Goal: Task Accomplishment & Management: Use online tool/utility

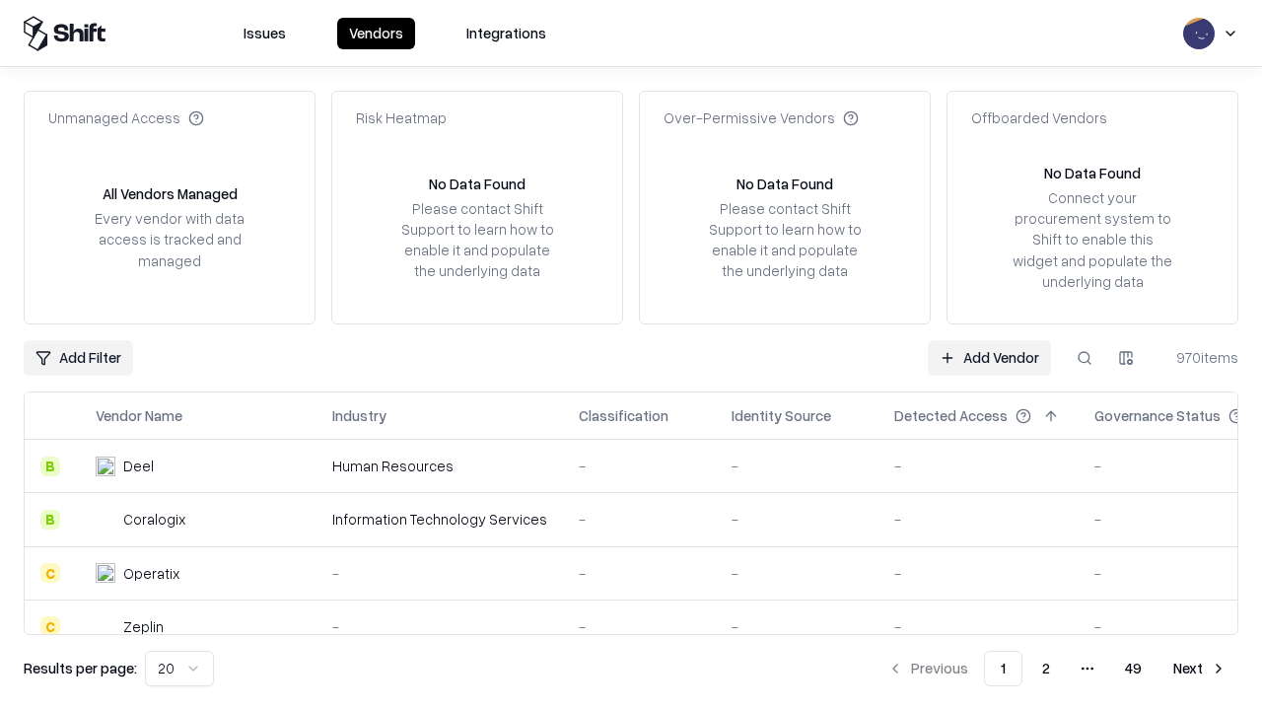
click at [989, 357] on link "Add Vendor" at bounding box center [988, 357] width 123 height 35
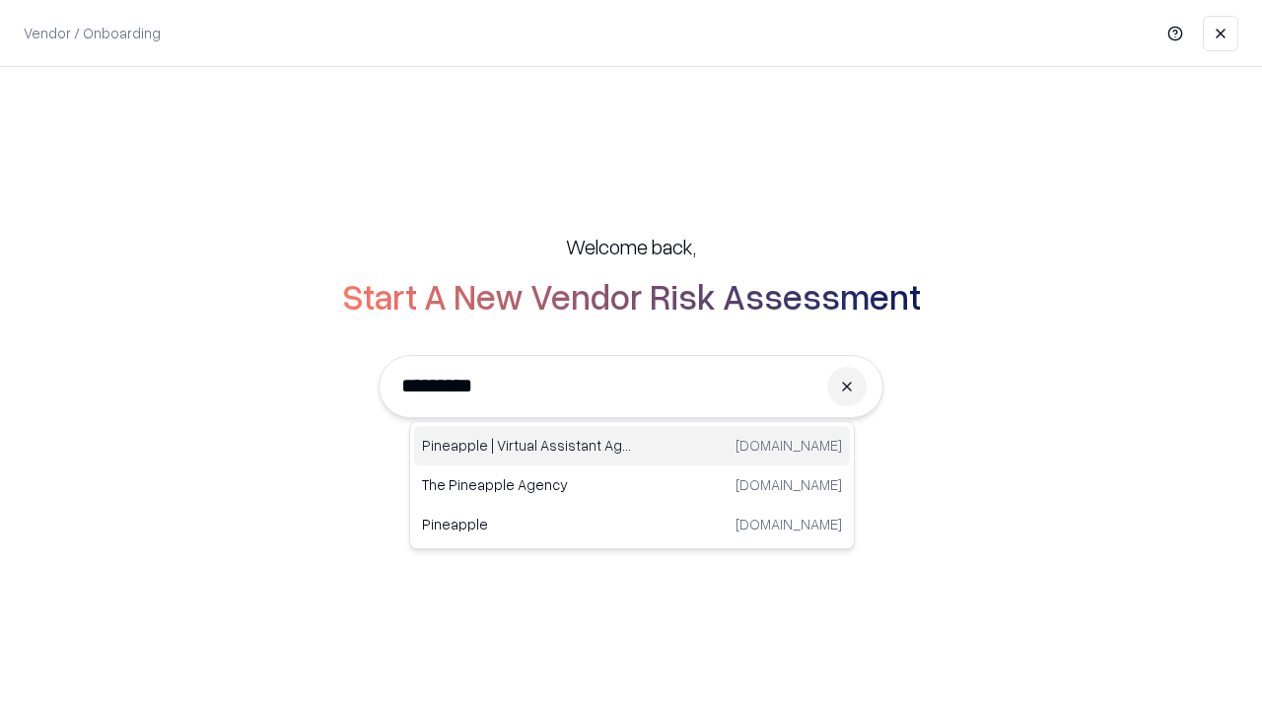
click at [632, 446] on div "Pineapple | Virtual Assistant Agency [DOMAIN_NAME]" at bounding box center [632, 445] width 436 height 39
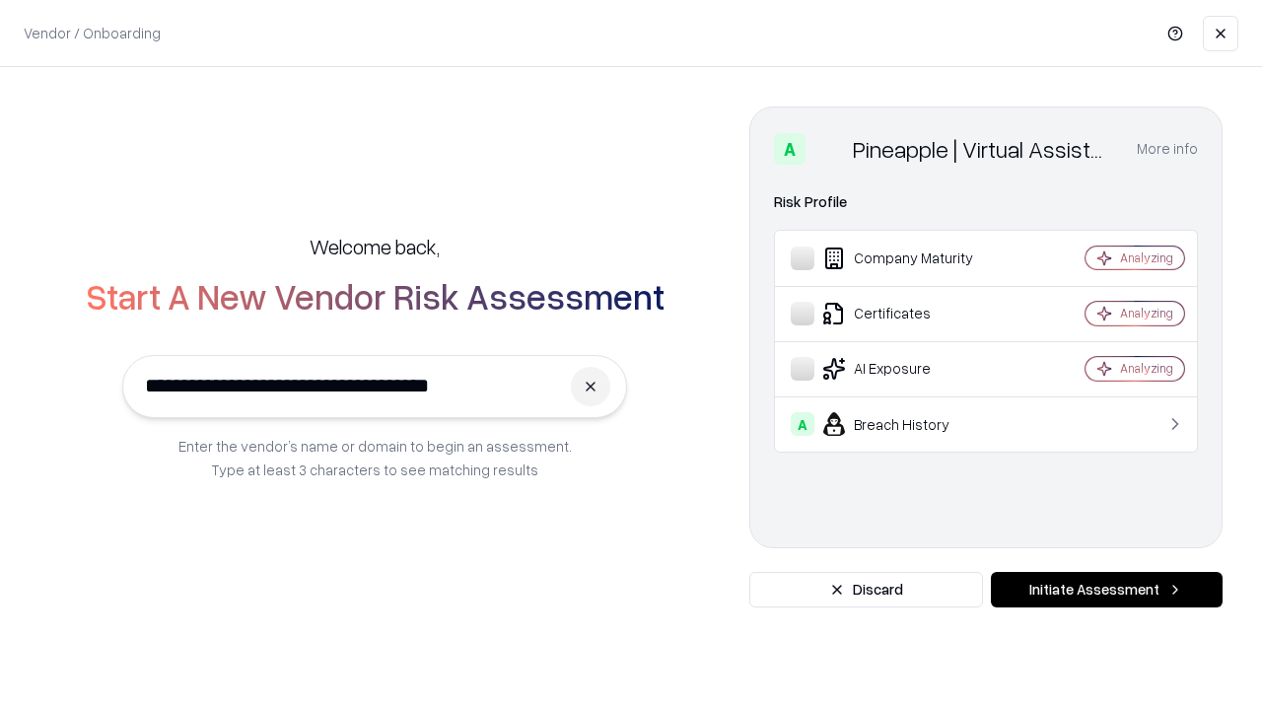
type input "**********"
click at [1106, 589] on button "Initiate Assessment" at bounding box center [1107, 589] width 232 height 35
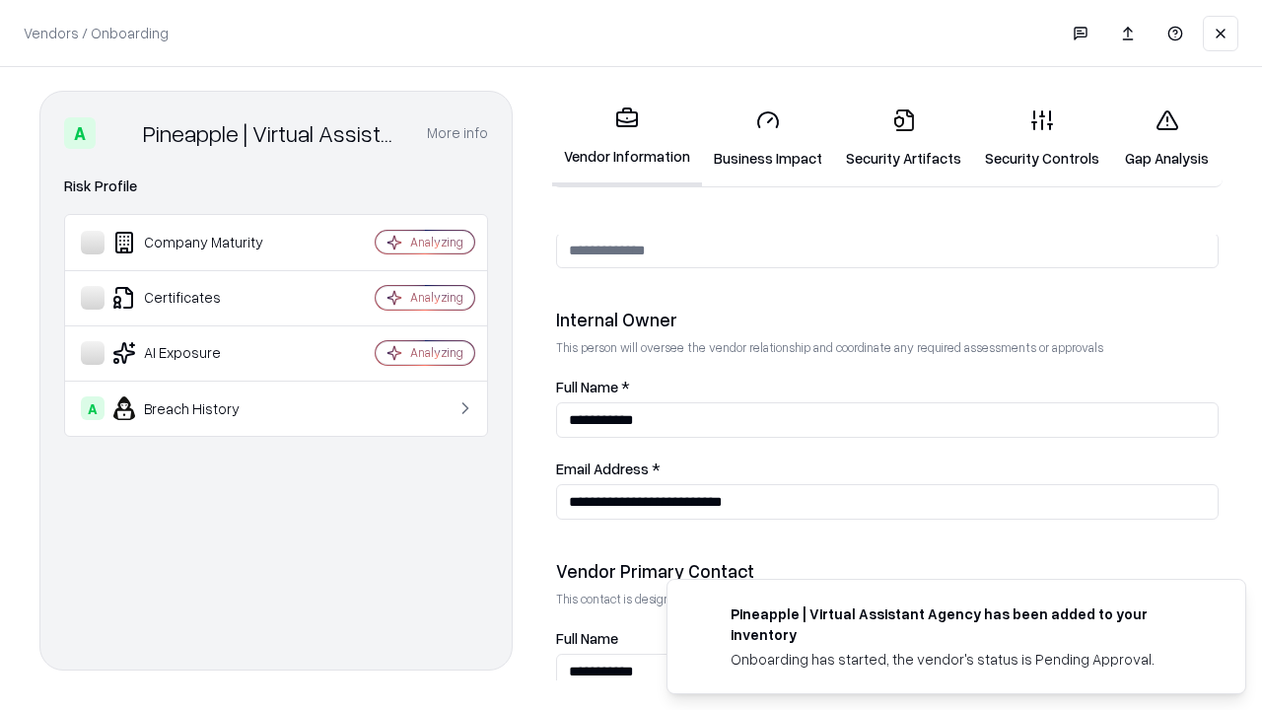
scroll to position [1021, 0]
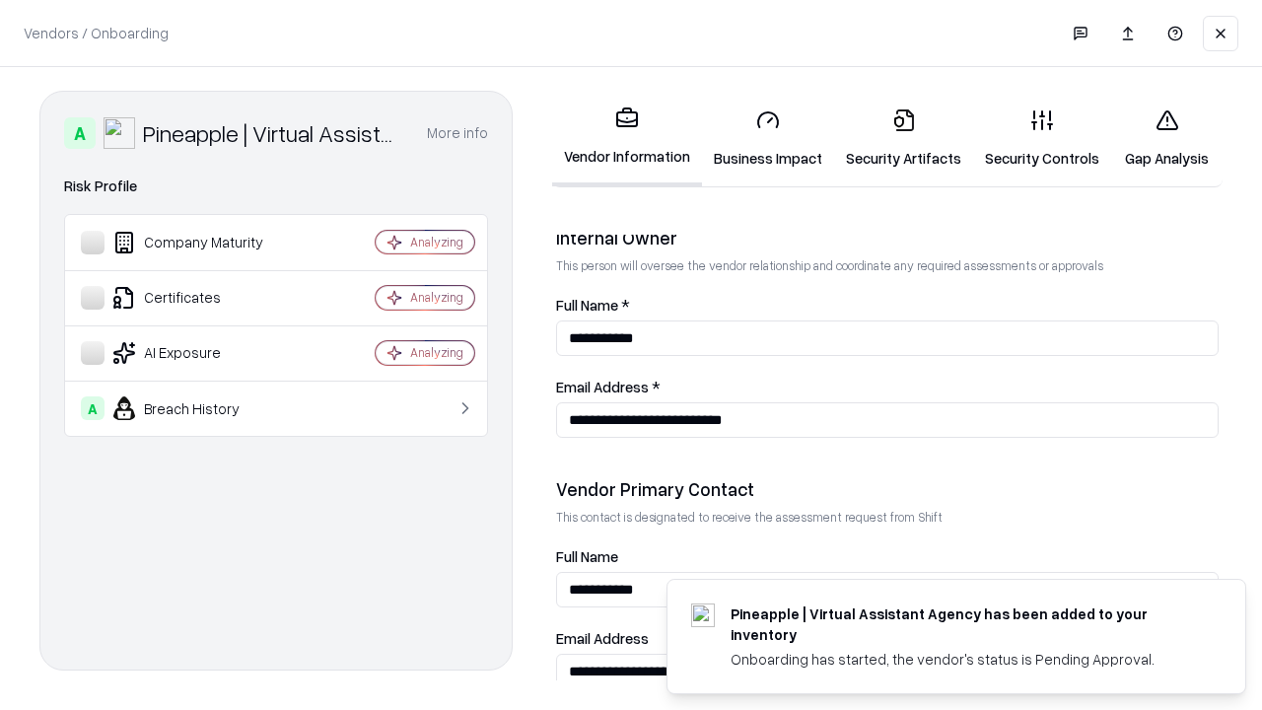
click at [768, 138] on link "Business Impact" at bounding box center [768, 139] width 132 height 92
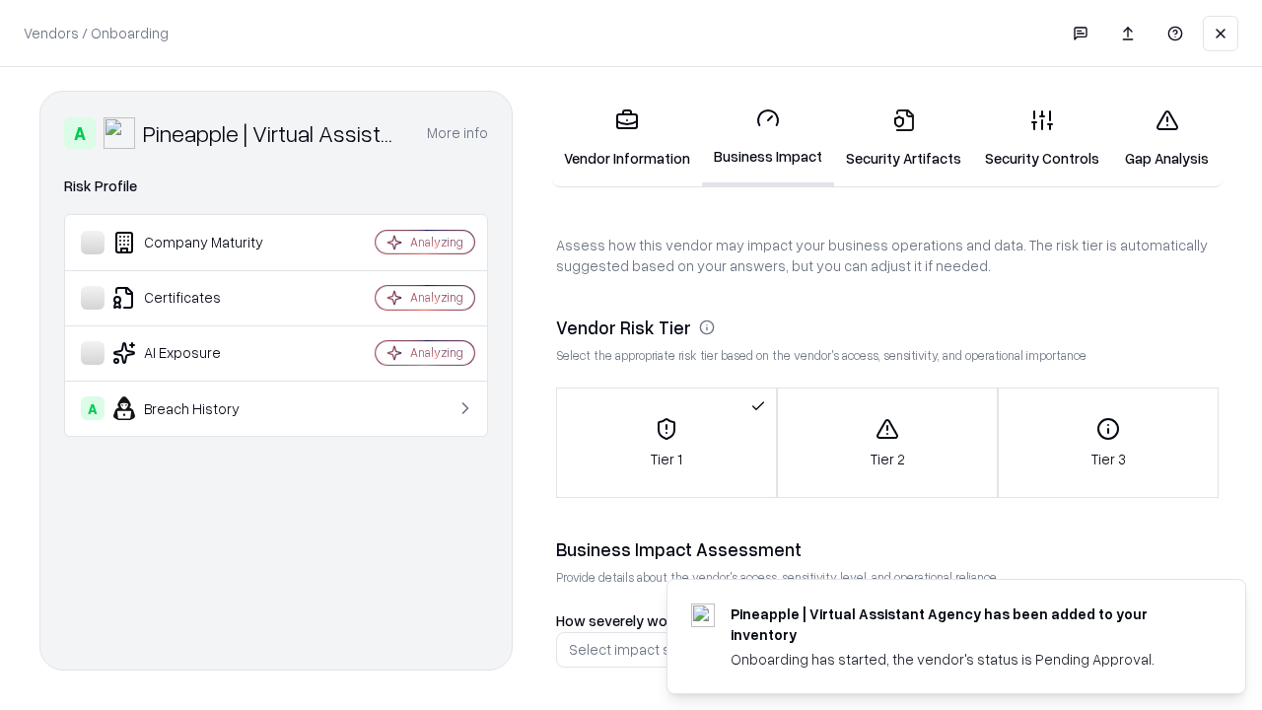
click at [1166, 138] on link "Gap Analysis" at bounding box center [1166, 139] width 111 height 92
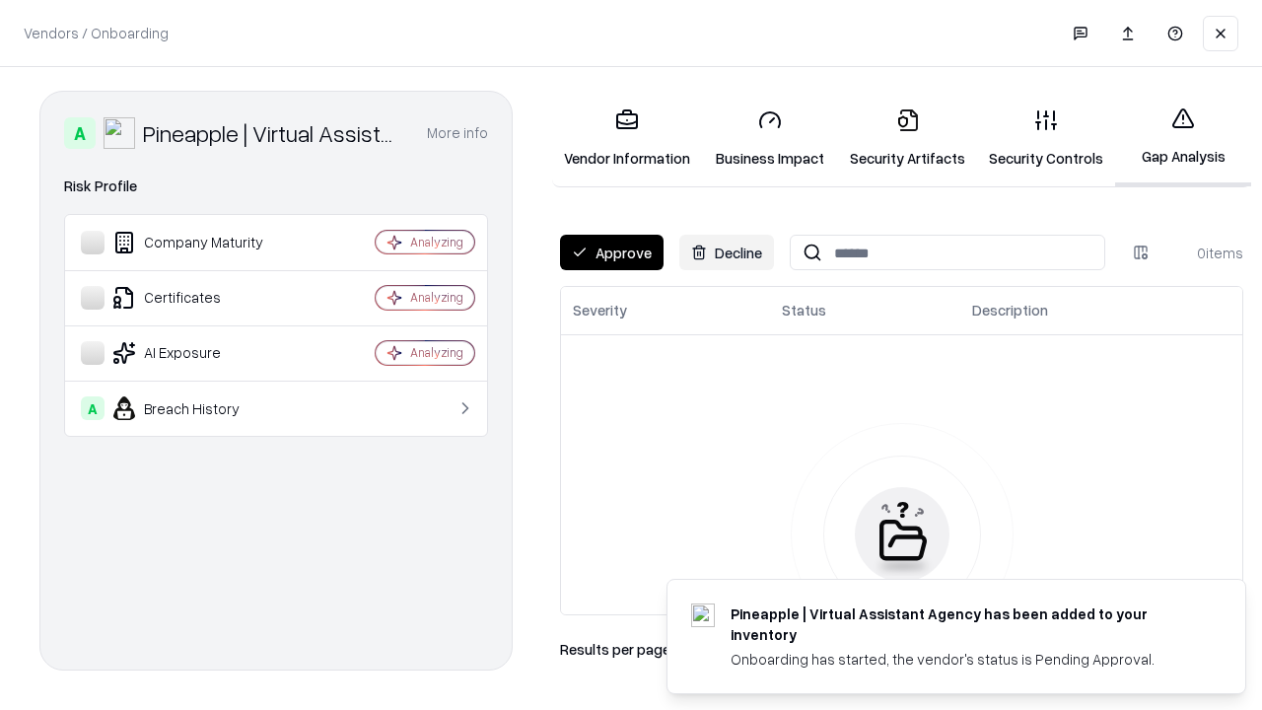
click at [611, 252] on button "Approve" at bounding box center [611, 252] width 103 height 35
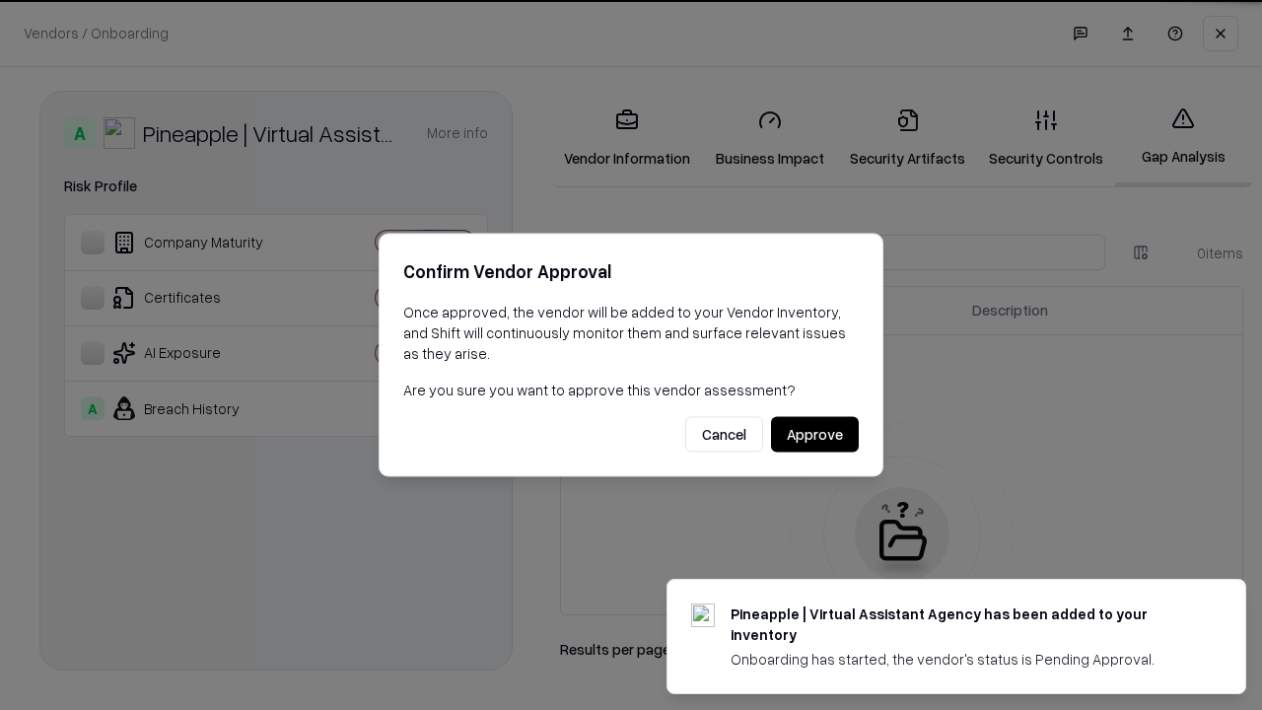
click at [814, 434] on button "Approve" at bounding box center [815, 434] width 88 height 35
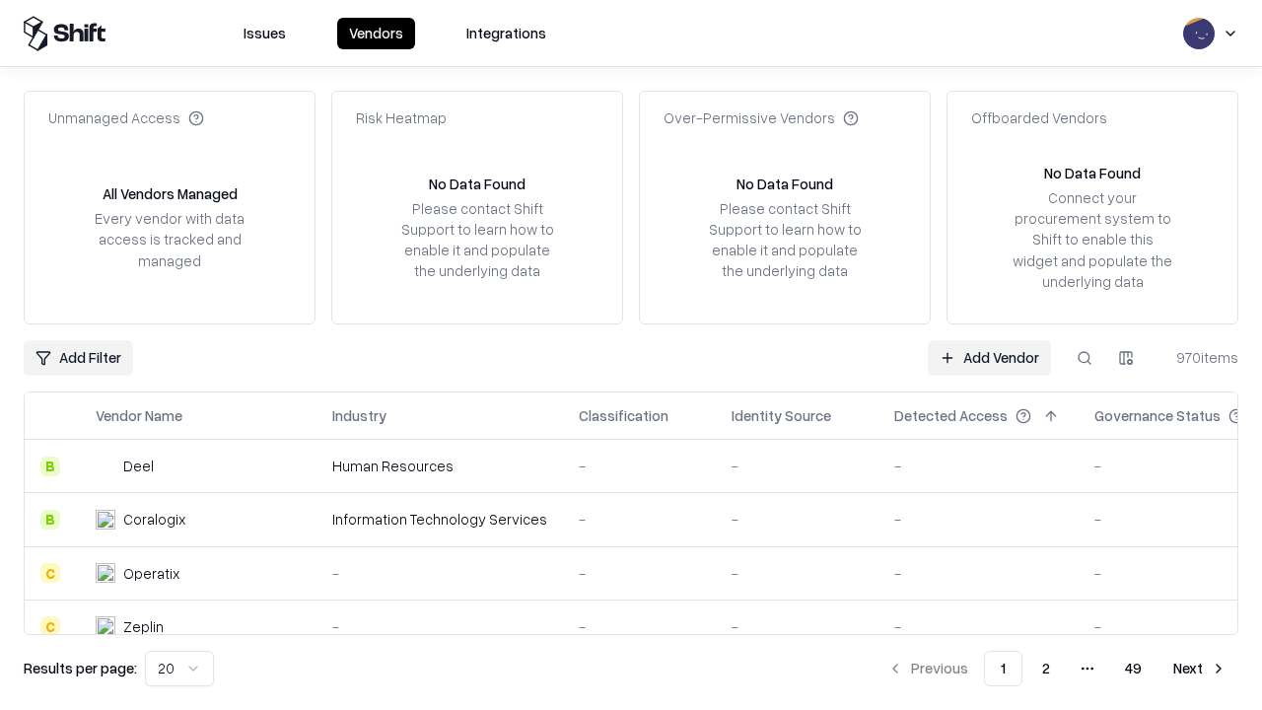
type input "**********"
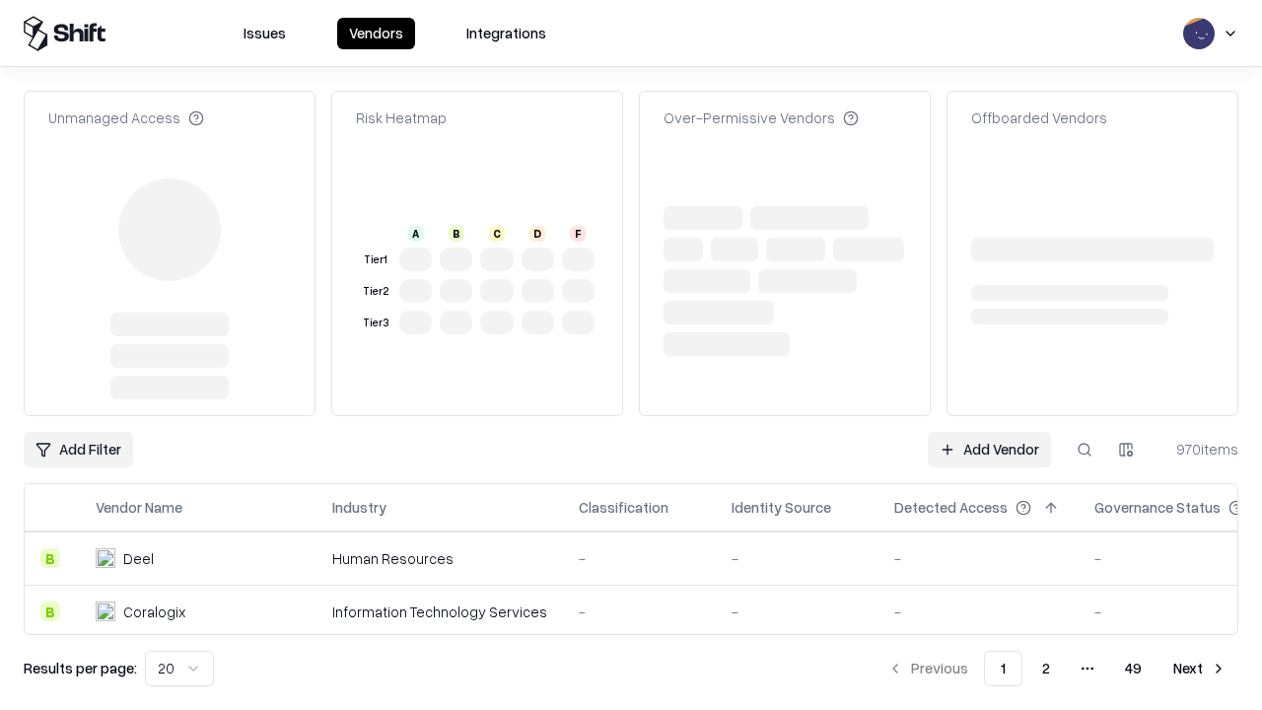
click at [989, 432] on link "Add Vendor" at bounding box center [988, 449] width 123 height 35
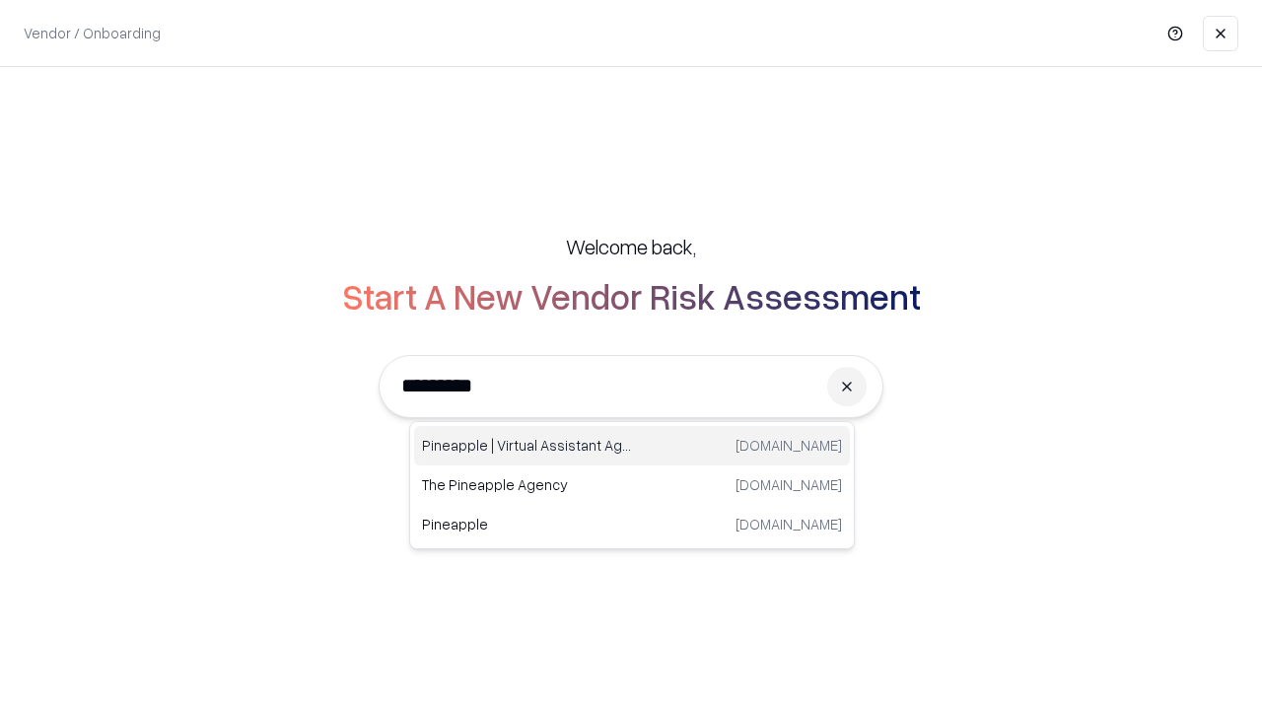
click at [632, 446] on div "Pineapple | Virtual Assistant Agency [DOMAIN_NAME]" at bounding box center [632, 445] width 436 height 39
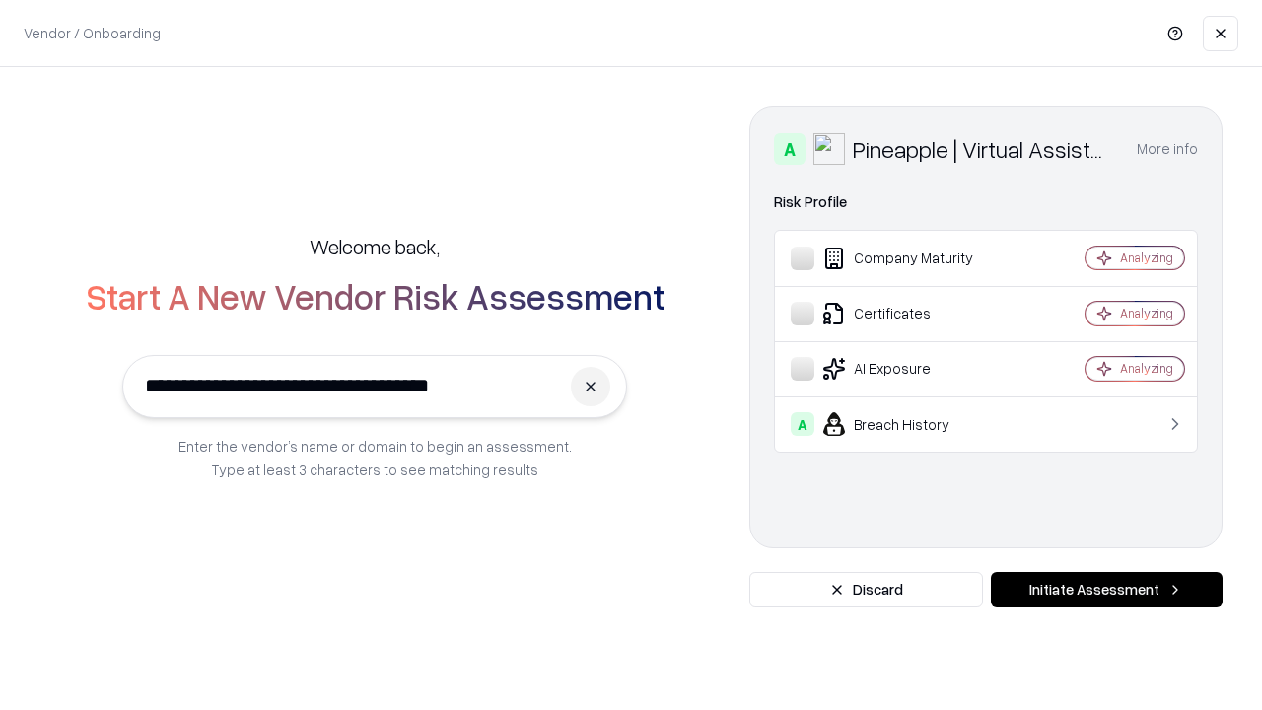
type input "**********"
click at [1106, 589] on button "Initiate Assessment" at bounding box center [1107, 589] width 232 height 35
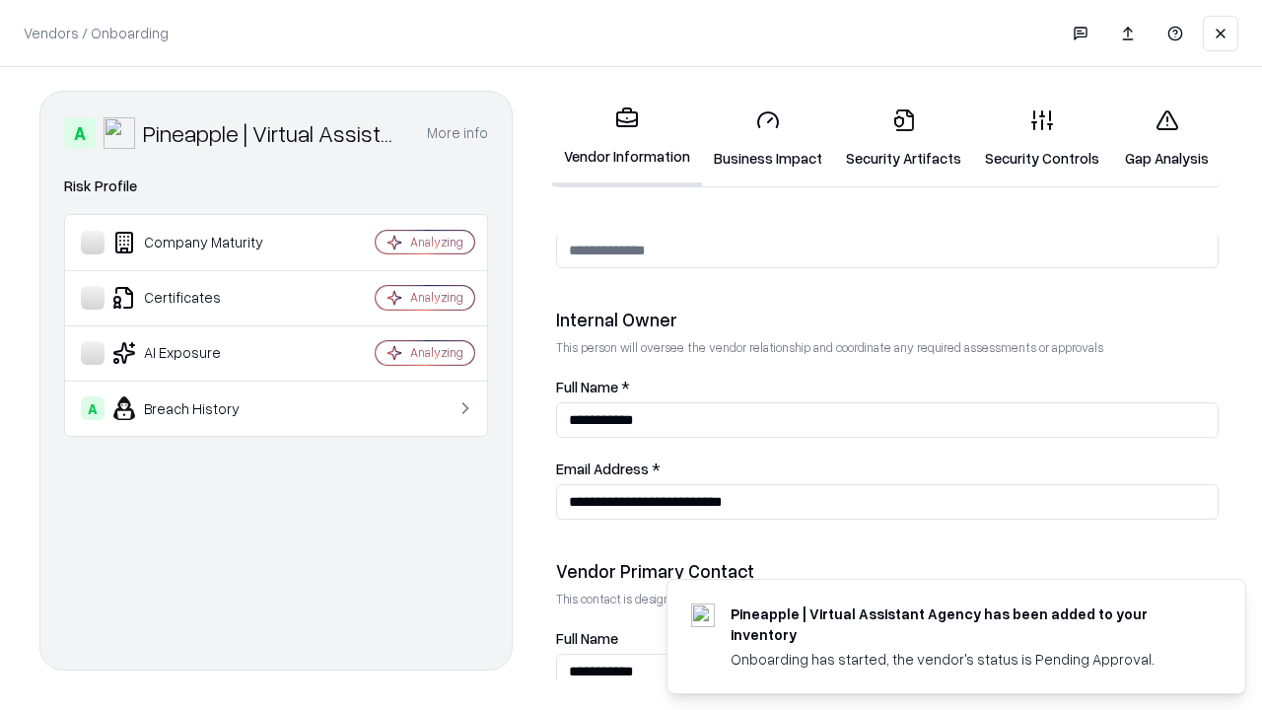
scroll to position [1021, 0]
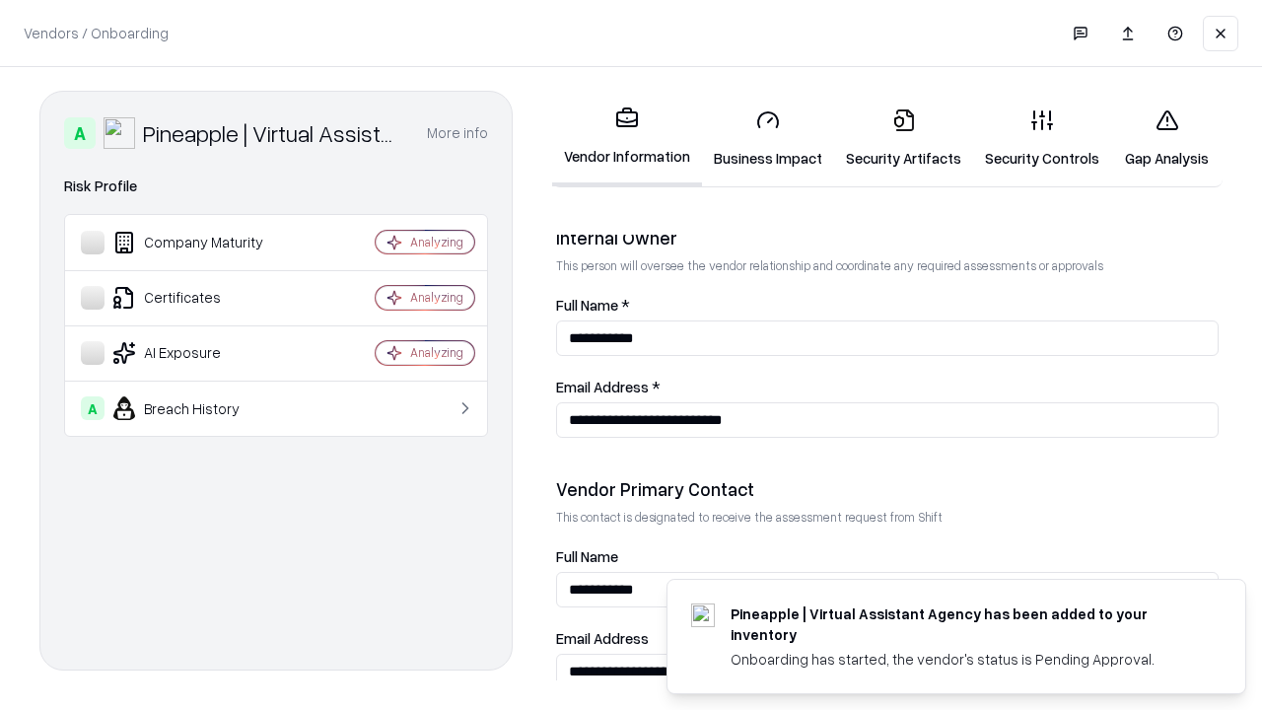
click at [1166, 138] on link "Gap Analysis" at bounding box center [1166, 139] width 111 height 92
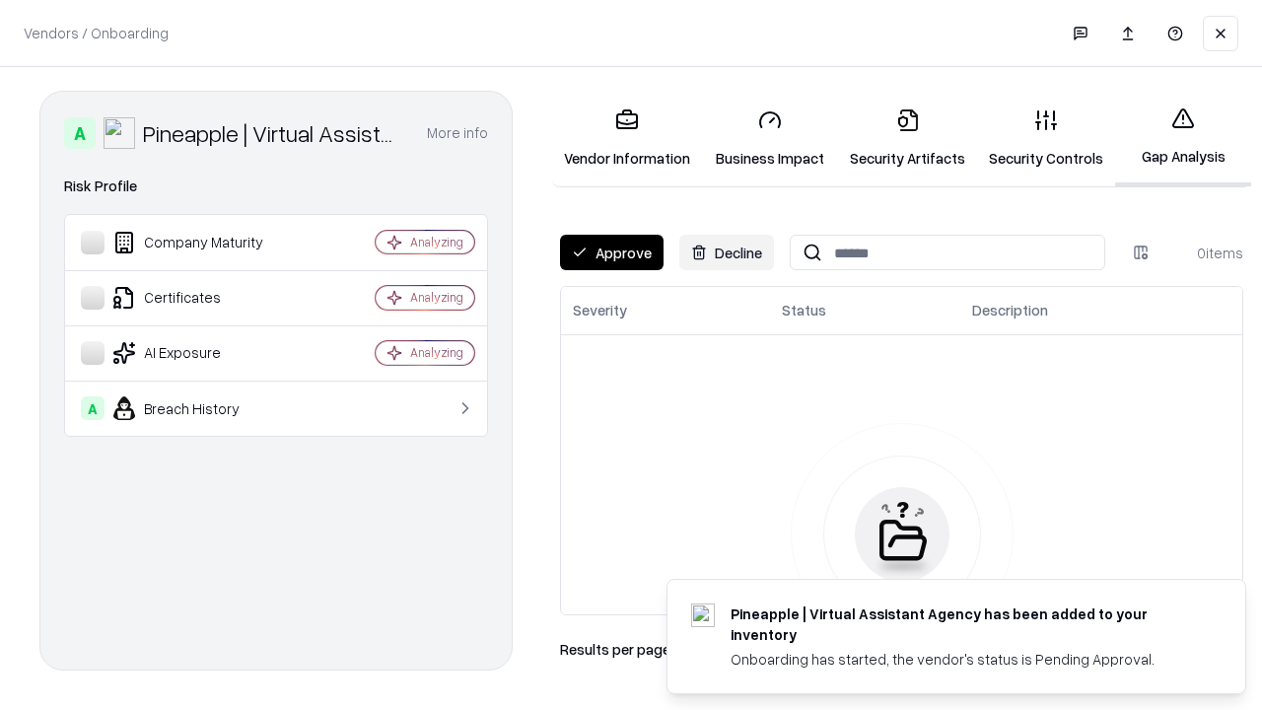
click at [611, 252] on button "Approve" at bounding box center [611, 252] width 103 height 35
